Goal: Information Seeking & Learning: Learn about a topic

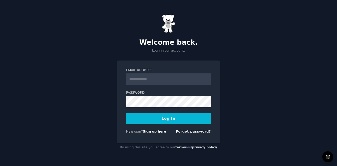
click at [172, 79] on input "Email Address" at bounding box center [168, 80] width 85 height 12
type input "**********"
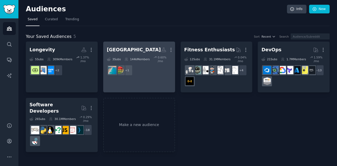
click at [125, 50] on div "cancun hotel" at bounding box center [134, 50] width 54 height 7
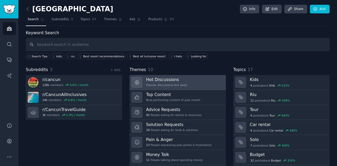
click at [170, 81] on h3 "Hot Discussions" at bounding box center [166, 80] width 41 height 6
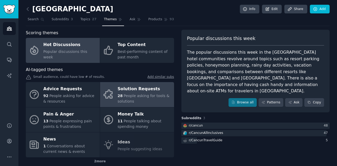
click at [138, 95] on span "People asking for tools & solutions" at bounding box center [144, 99] width 52 height 10
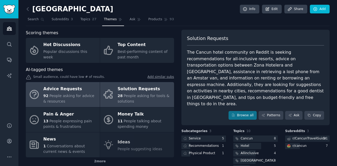
click at [70, 91] on div "Advice Requests" at bounding box center [70, 89] width 54 height 8
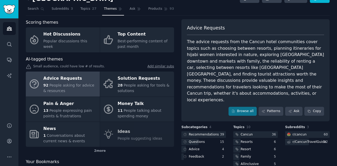
scroll to position [26, 0]
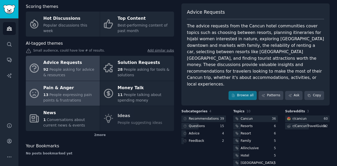
click at [73, 95] on span "People expressing pain points & frustrations" at bounding box center [67, 98] width 48 height 10
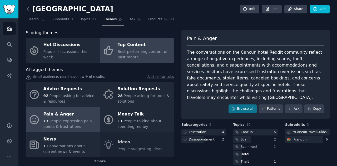
click at [143, 53] on span "Best-performing content of past month" at bounding box center [143, 55] width 50 height 10
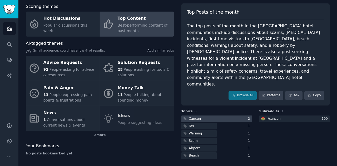
scroll to position [27, 0]
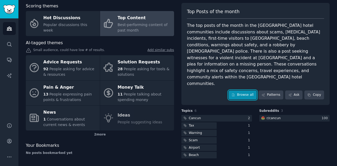
click at [242, 91] on link "Browse all" at bounding box center [243, 95] width 28 height 9
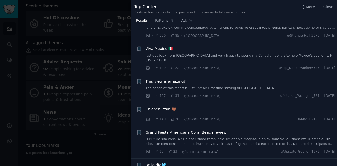
scroll to position [132, 0]
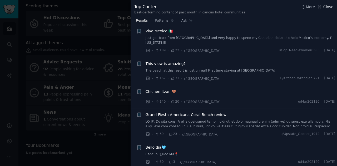
click at [328, 6] on span "Close" at bounding box center [329, 7] width 10 height 6
